Goal: Transaction & Acquisition: Purchase product/service

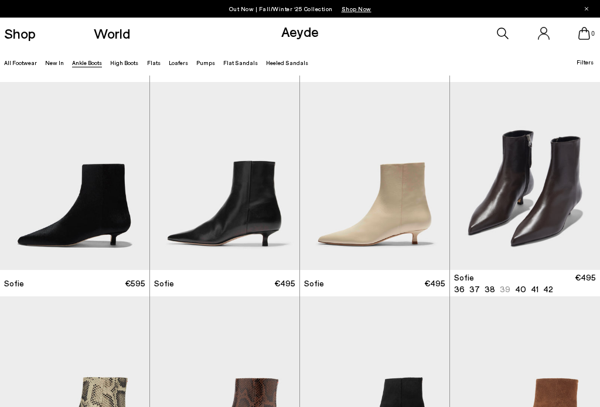
scroll to position [623, 0]
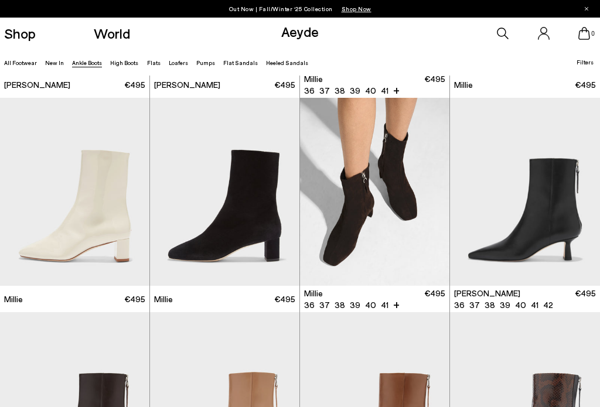
scroll to position [1691, 0]
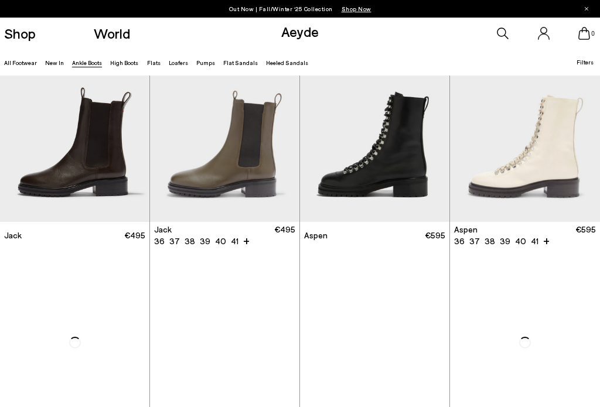
scroll to position [3258, 0]
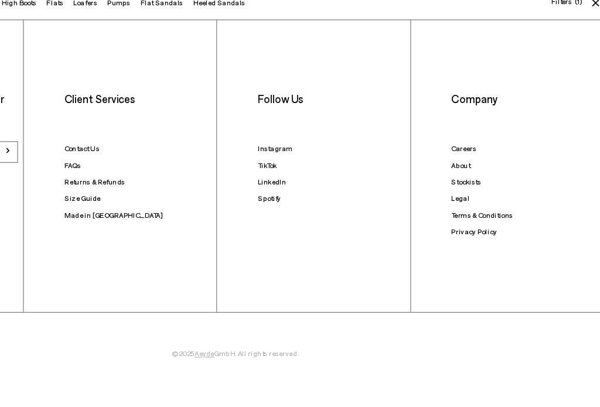
scroll to position [1583, 0]
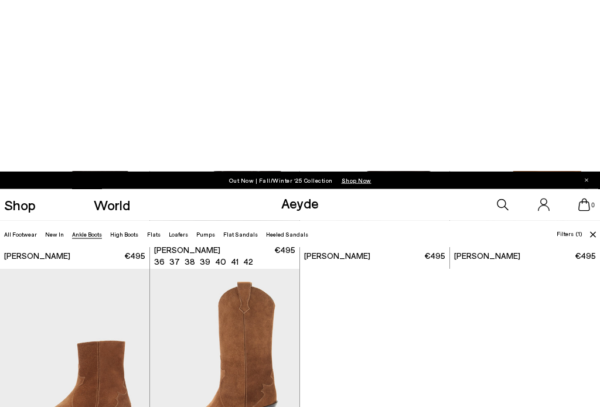
scroll to position [1354, 0]
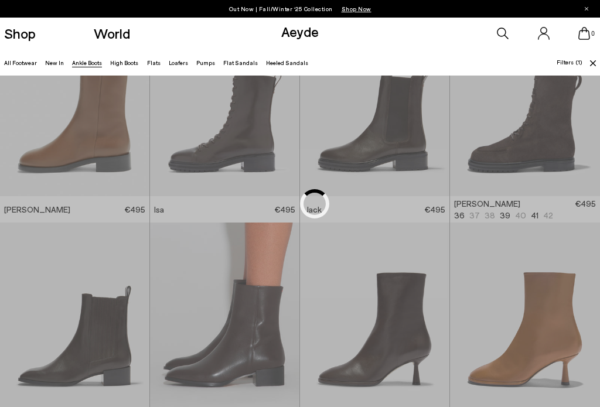
scroll to position [1381, 0]
